Goal: Task Accomplishment & Management: Manage account settings

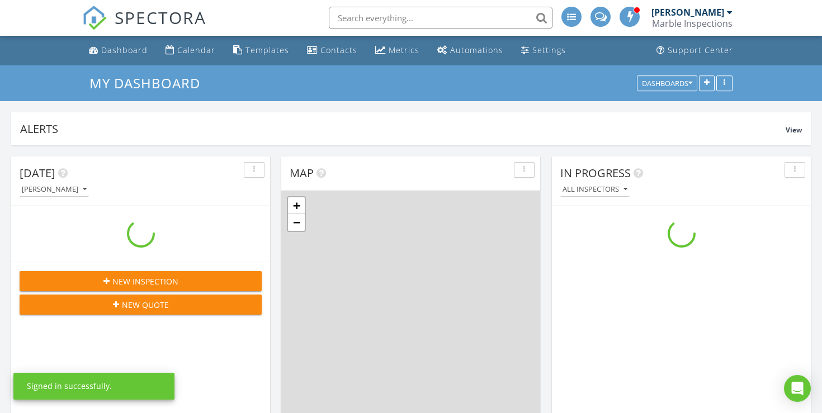
scroll to position [1018, 822]
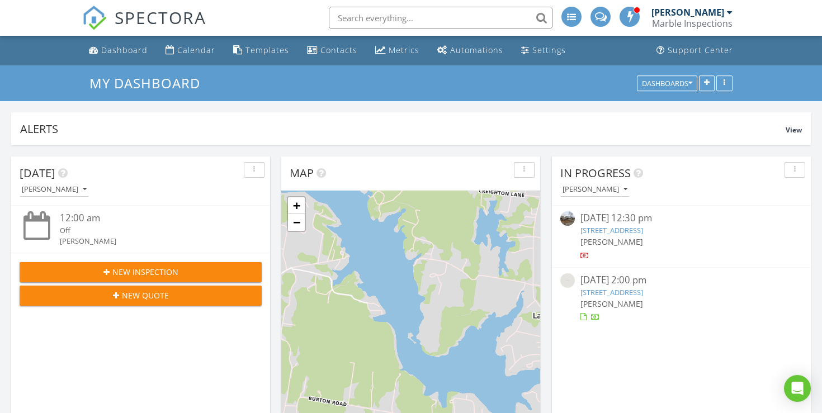
click at [643, 231] on link "216 Disspayne Dr, Nashville, TN 37214" at bounding box center [611, 230] width 63 height 10
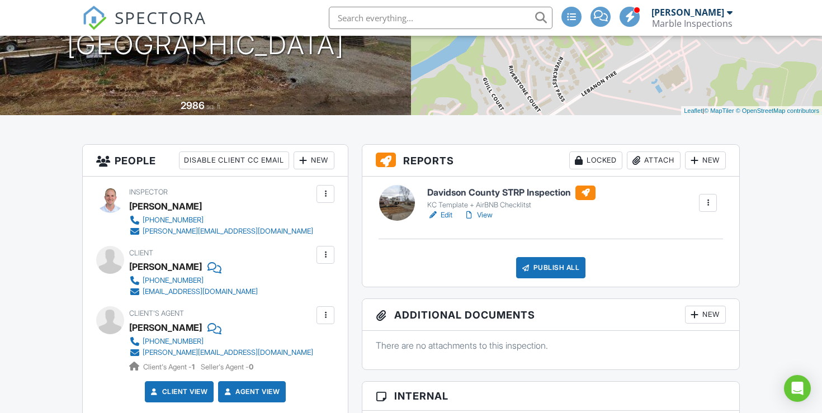
scroll to position [164, 0]
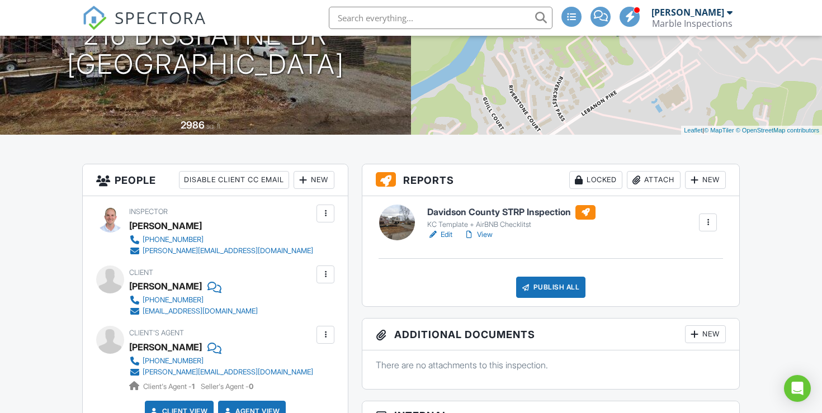
click at [442, 234] on link "Edit" at bounding box center [439, 234] width 25 height 11
click at [487, 233] on link "View" at bounding box center [477, 234] width 29 height 11
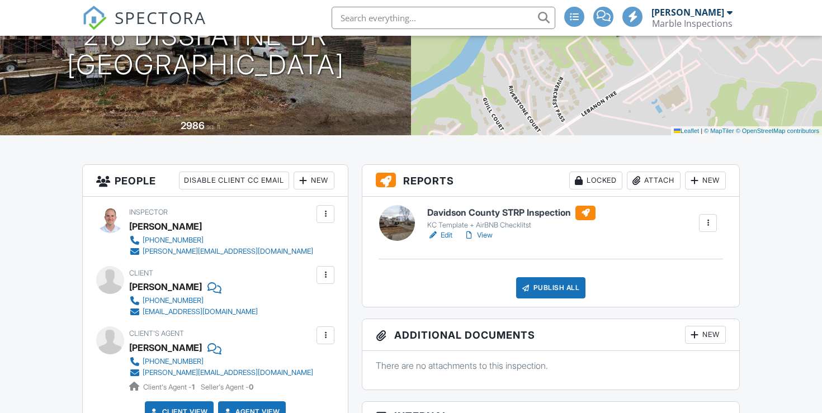
click at [376, 16] on input "text" at bounding box center [443, 18] width 224 height 22
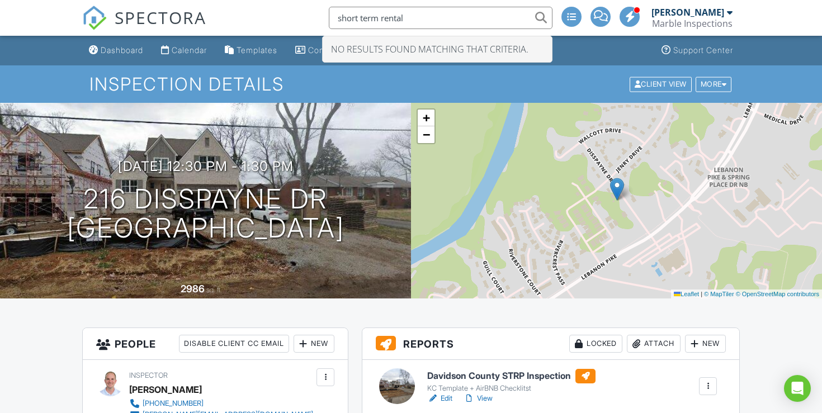
type input "short term rental"
click at [56, 99] on div "Inspection Details Client View More Property Details Reschedule Reorder / Copy …" at bounding box center [411, 83] width 822 height 37
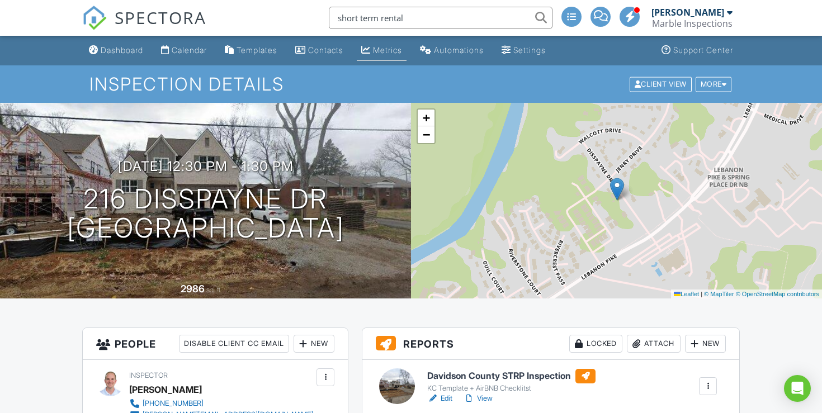
click at [387, 52] on div "Metrics" at bounding box center [387, 50] width 29 height 10
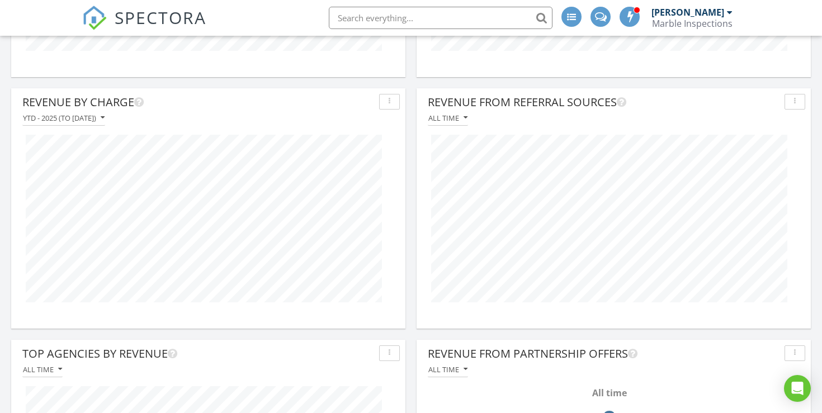
scroll to position [322, 0]
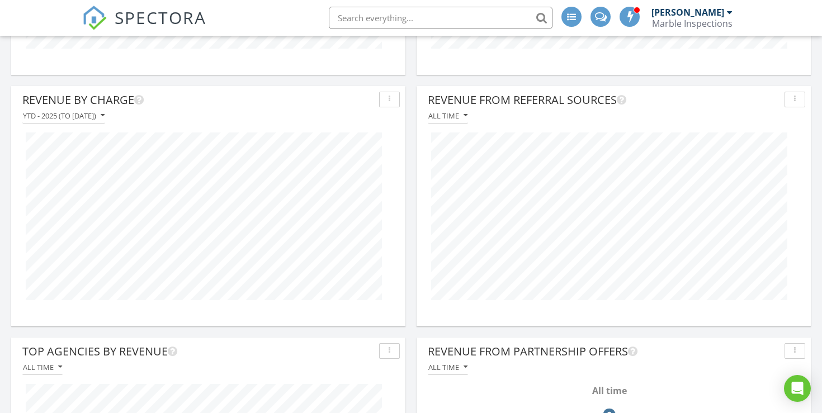
click at [396, 98] on button "button" at bounding box center [389, 100] width 21 height 16
click at [338, 98] on div "Revenue By Charge" at bounding box center [198, 100] width 352 height 17
click at [105, 120] on div "YTD - 2025 (to Aug 27th)" at bounding box center [64, 116] width 82 height 8
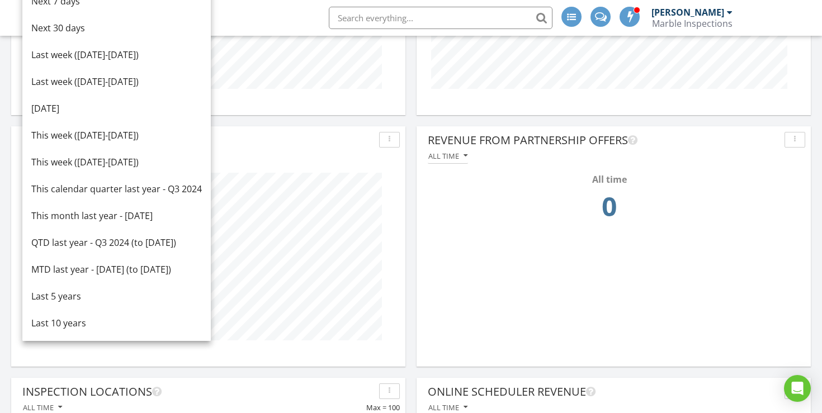
scroll to position [534, 0]
click at [73, 293] on div "Last 5 years" at bounding box center [116, 294] width 170 height 13
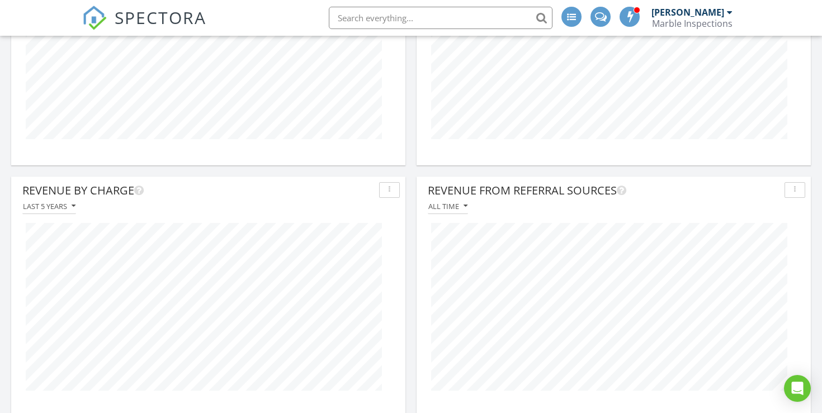
scroll to position [0, 0]
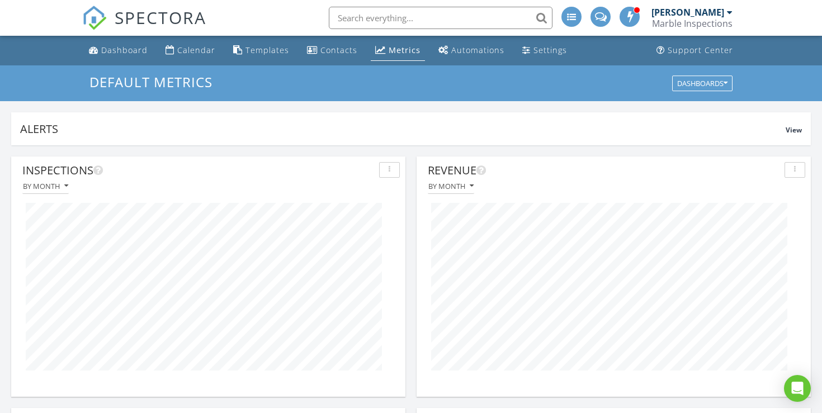
click at [336, 16] on input "text" at bounding box center [441, 18] width 224 height 22
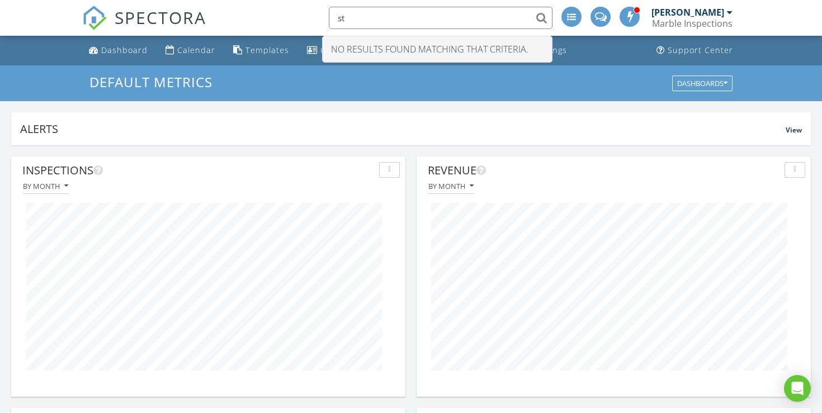
type input "s"
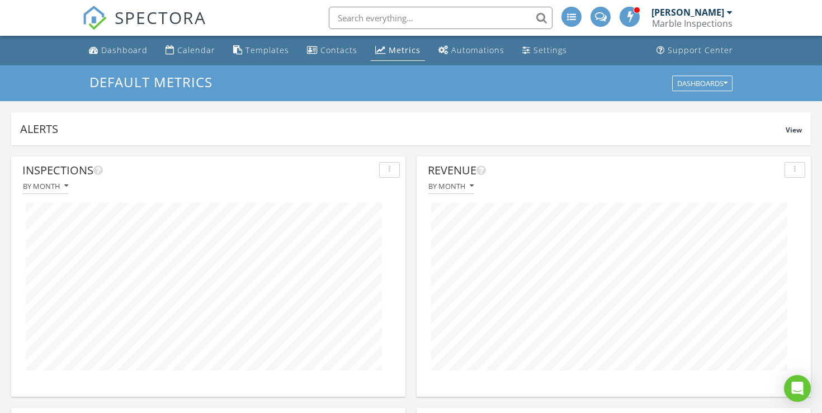
click at [360, 22] on input "text" at bounding box center [441, 18] width 224 height 22
click at [357, 20] on input "text" at bounding box center [441, 18] width 224 height 22
paste input "Randy McWhorter"
click at [431, 15] on input "Randy McWhorter" at bounding box center [441, 18] width 224 height 22
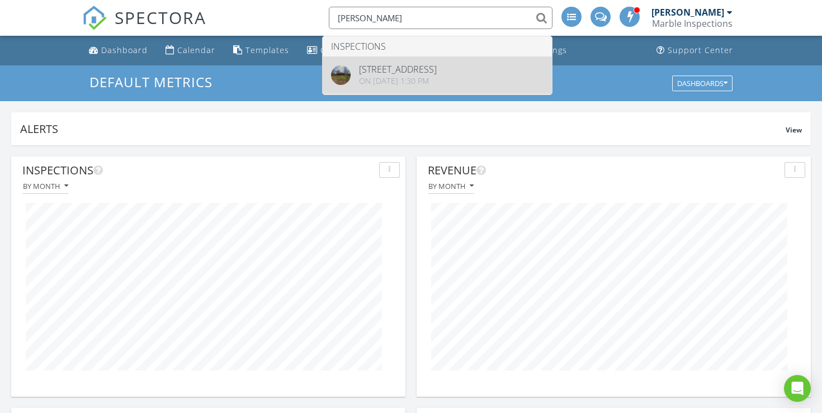
type input "Randy McWhorter"
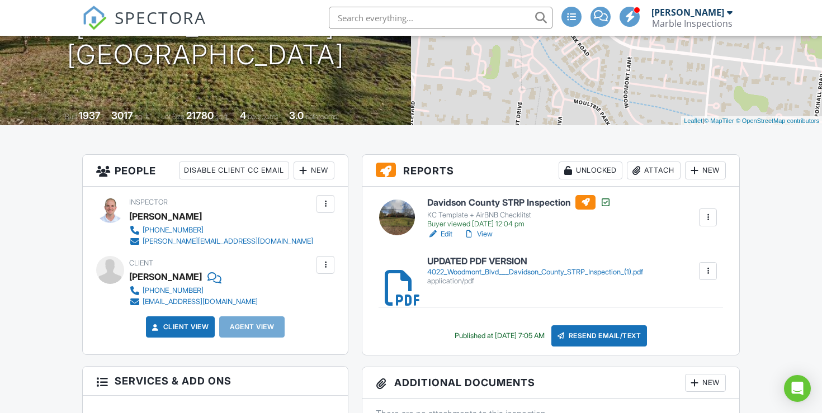
click at [507, 268] on div "4022_Woodmont_Blvd___Davidson_County_STRP_Inspection_(1).pdf" at bounding box center [535, 272] width 216 height 9
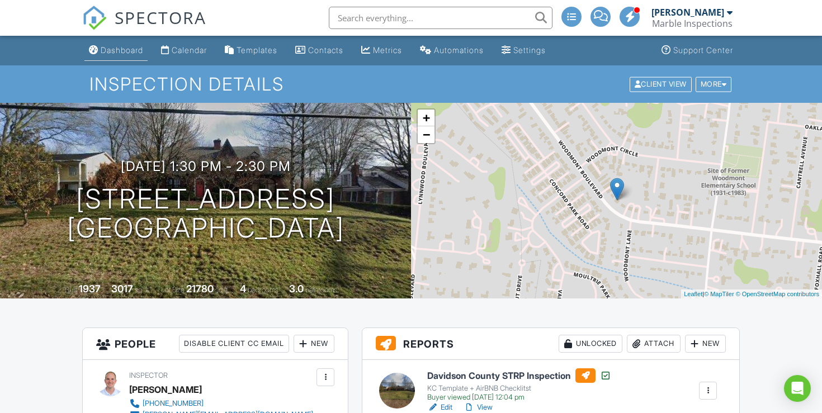
click at [107, 46] on div "Dashboard" at bounding box center [122, 50] width 42 height 10
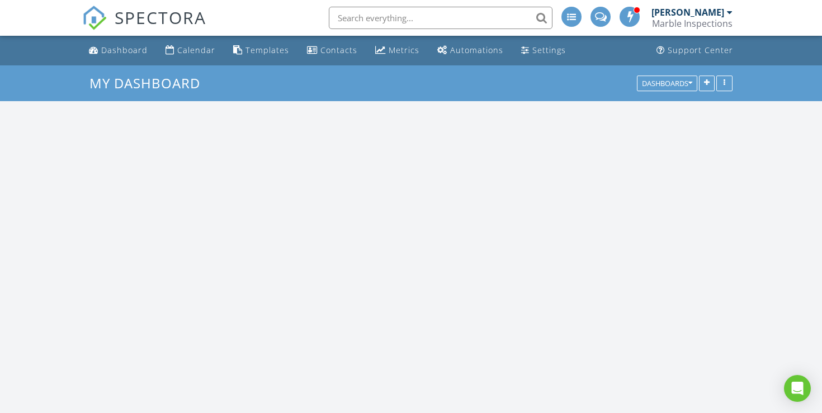
scroll to position [1018, 822]
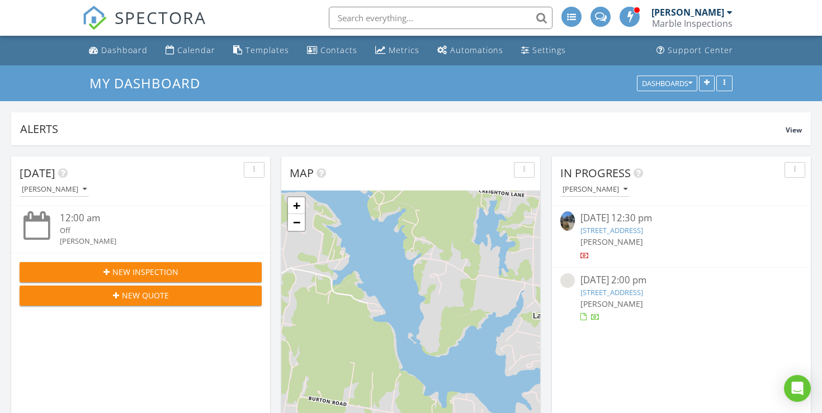
click at [622, 227] on link "216 Disspayne Dr, Nashville, TN 37214" at bounding box center [611, 230] width 63 height 10
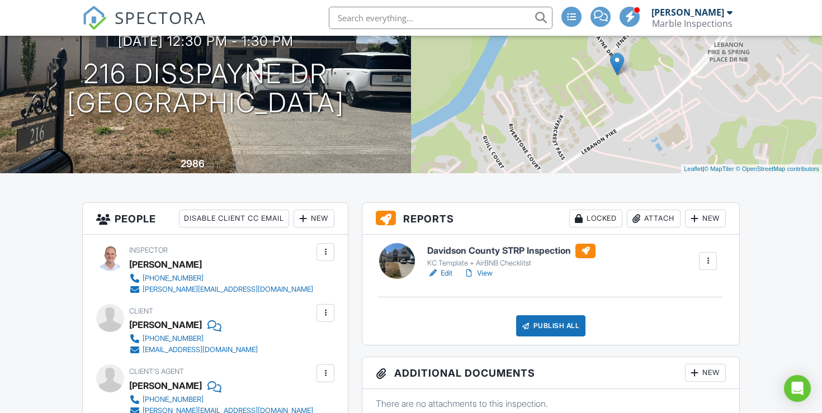
scroll to position [127, 0]
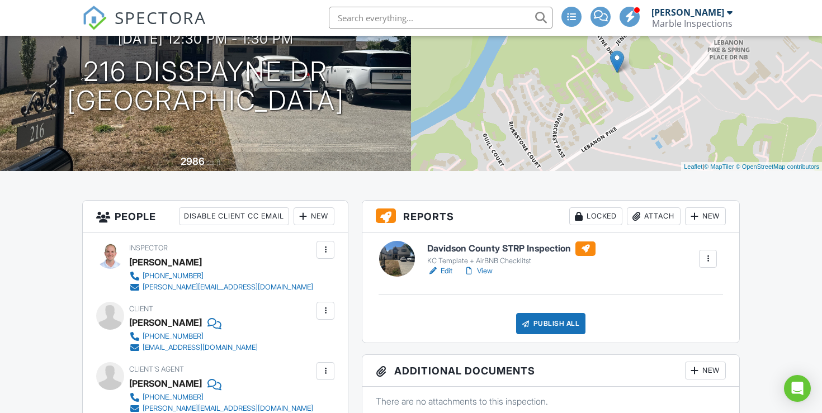
click at [485, 273] on link "View" at bounding box center [477, 270] width 29 height 11
click at [378, 24] on input "text" at bounding box center [443, 18] width 224 height 22
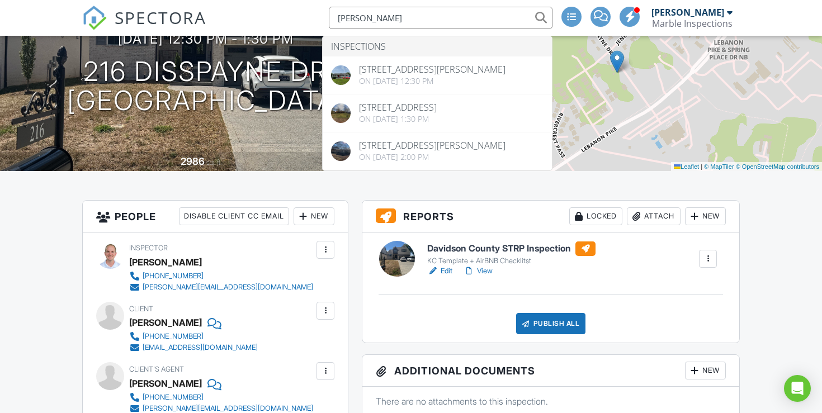
click at [374, 15] on input "randy" at bounding box center [441, 18] width 224 height 22
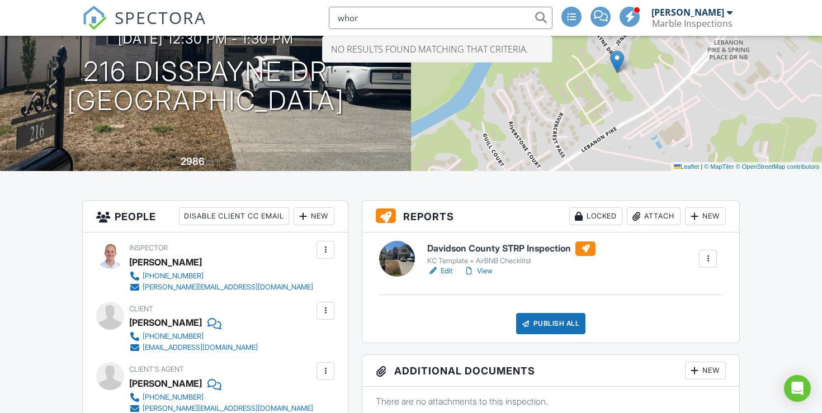
click at [361, 21] on input "whor" at bounding box center [441, 18] width 224 height 22
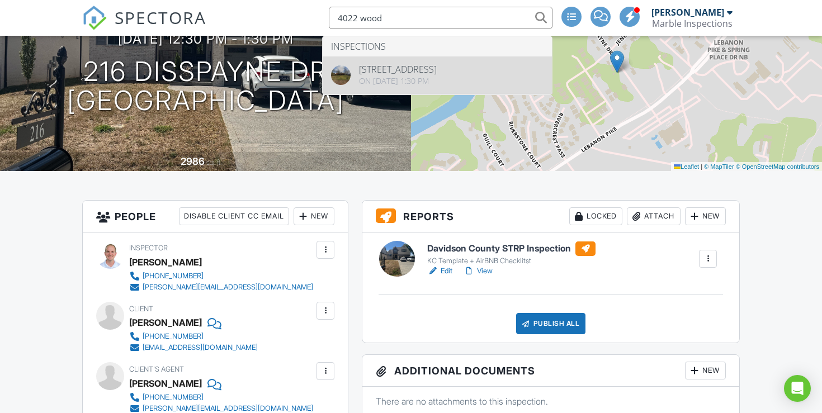
type input "4022 wood"
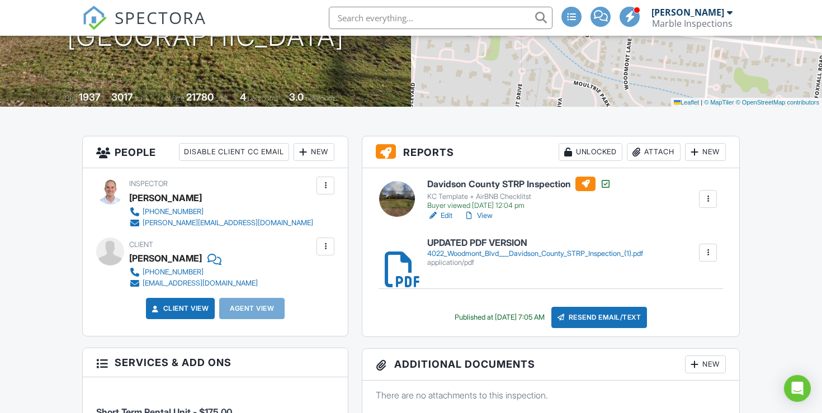
click at [493, 255] on div "4022_Woodmont_Blvd___Davidson_County_STRP_Inspection_(1).pdf" at bounding box center [535, 253] width 216 height 9
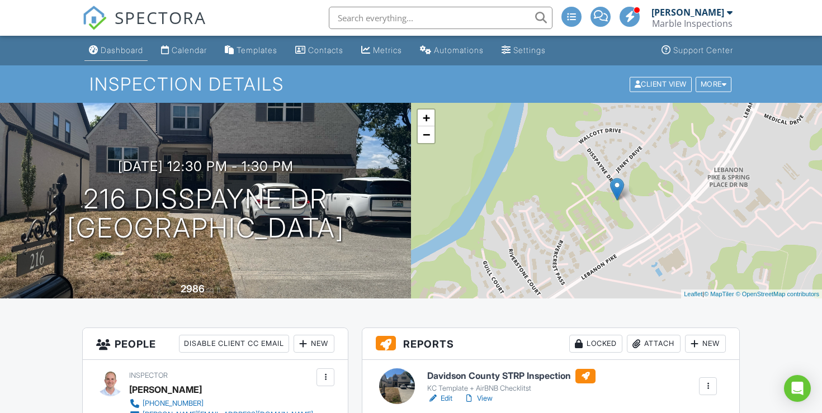
click at [110, 56] on link "Dashboard" at bounding box center [115, 50] width 63 height 21
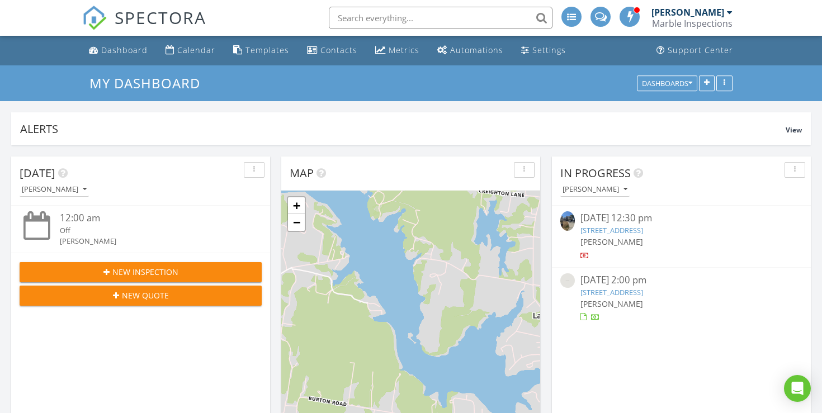
click at [643, 233] on link "[STREET_ADDRESS]" at bounding box center [611, 230] width 63 height 10
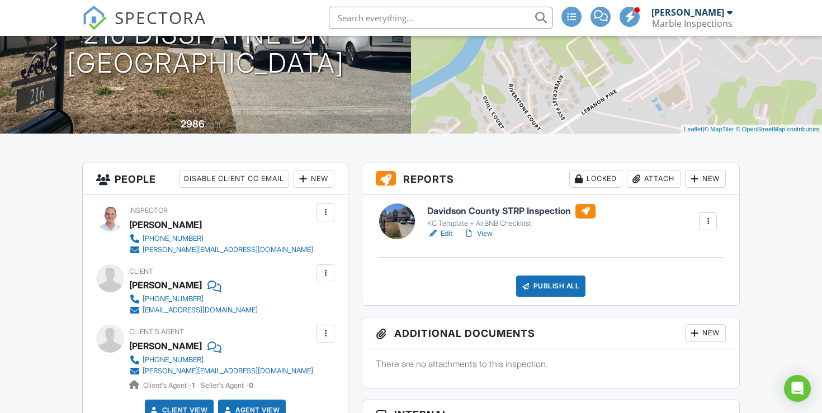
click at [663, 177] on div "Attach" at bounding box center [654, 179] width 54 height 18
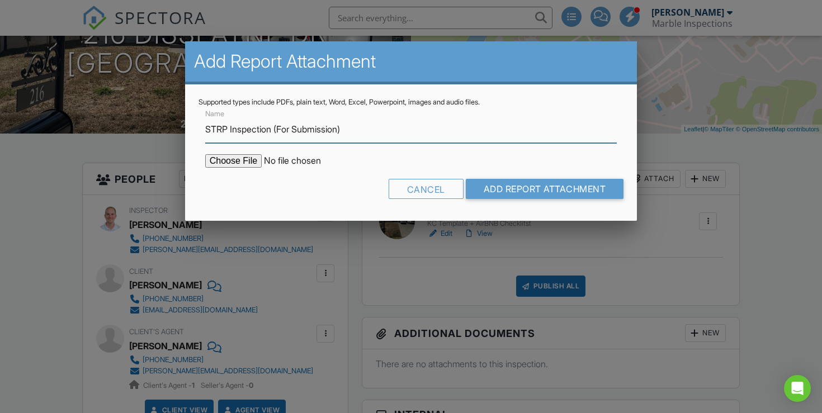
type input "STRP Inspection (For Submission)"
click at [217, 163] on input "file" at bounding box center [300, 160] width 190 height 13
type input "C:\fakepath\216_Disspayne_Dr___Davidson_County_STRP_Inspection (1).pdf"
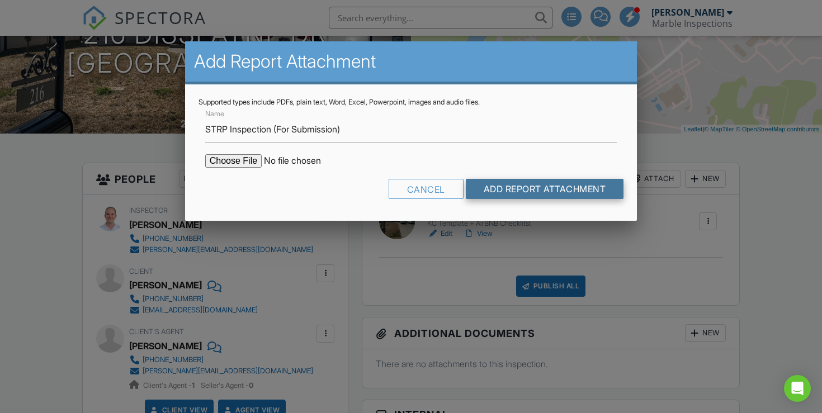
click at [560, 193] on input "Add Report Attachment" at bounding box center [545, 189] width 158 height 20
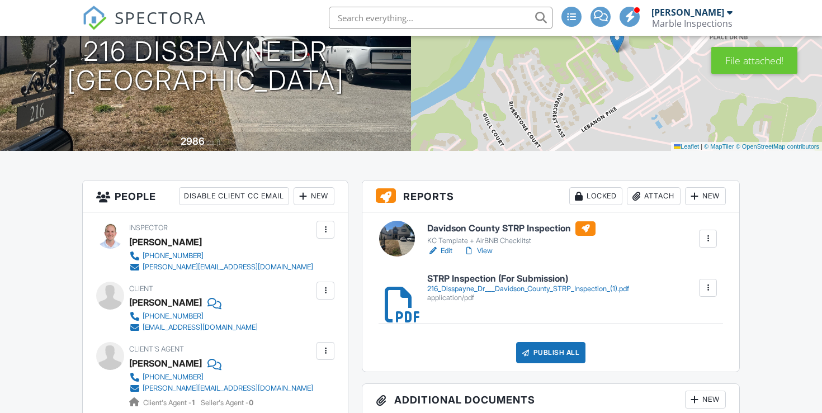
scroll to position [163, 0]
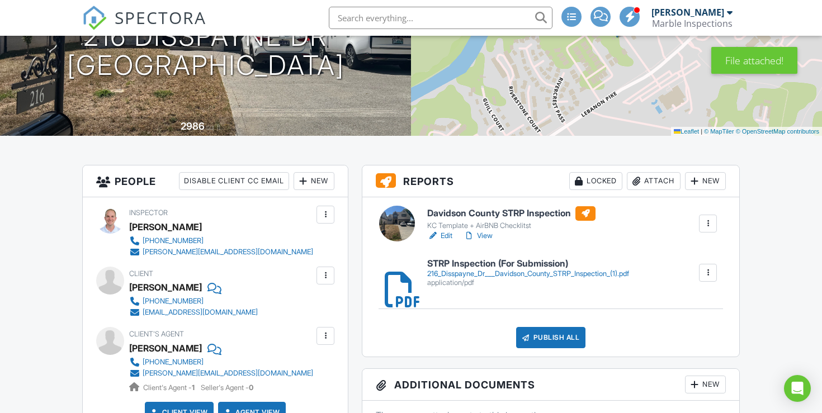
click at [558, 339] on div "Publish All" at bounding box center [551, 337] width 70 height 21
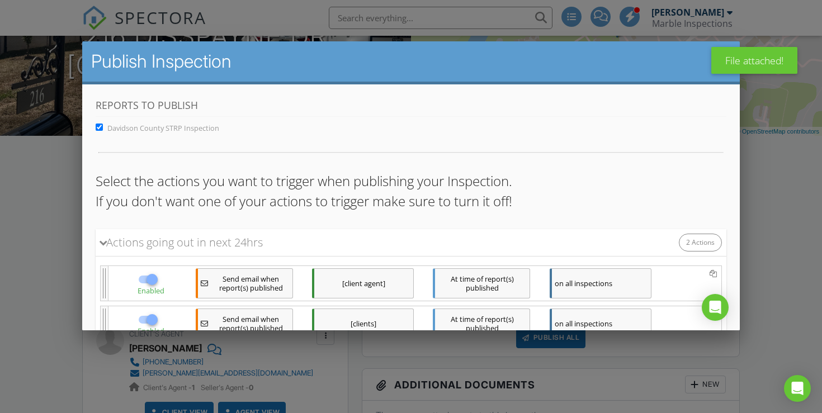
scroll to position [84, 0]
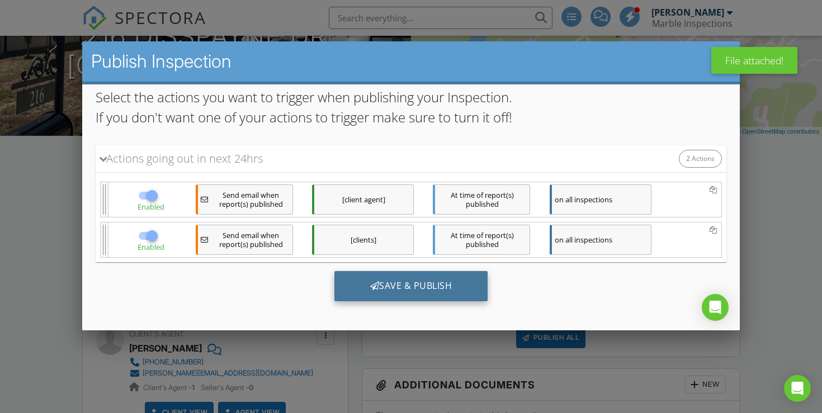
click at [467, 296] on div "Save & Publish" at bounding box center [411, 286] width 154 height 30
